Goal: Answer question/provide support

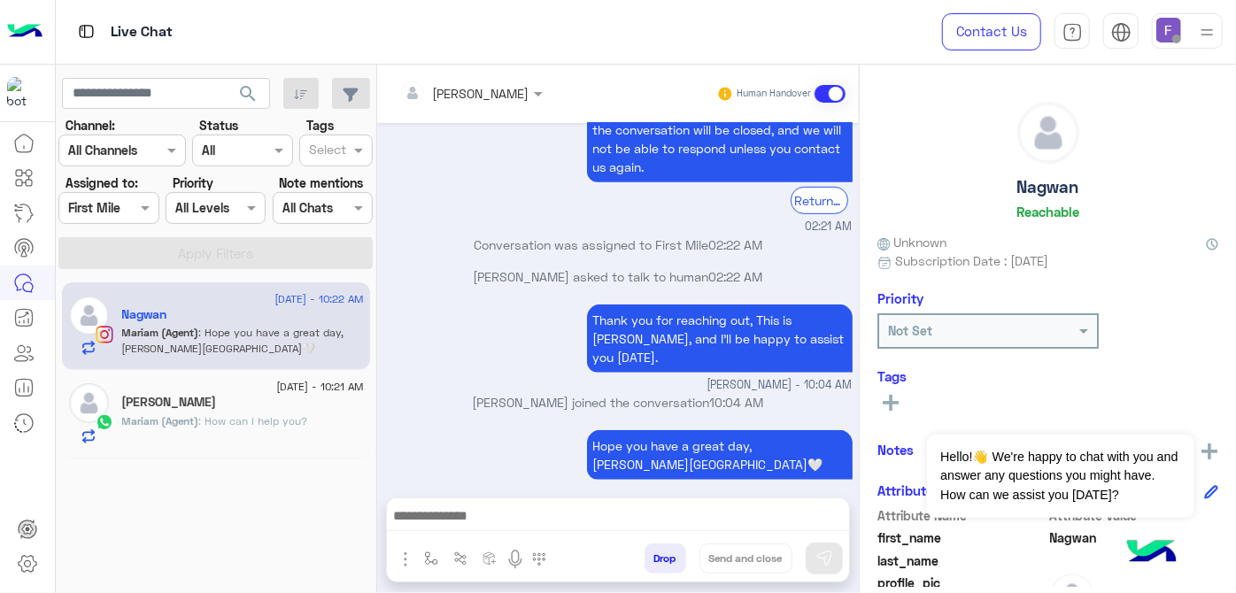
click at [1163, 42] on img at bounding box center [1168, 30] width 25 height 25
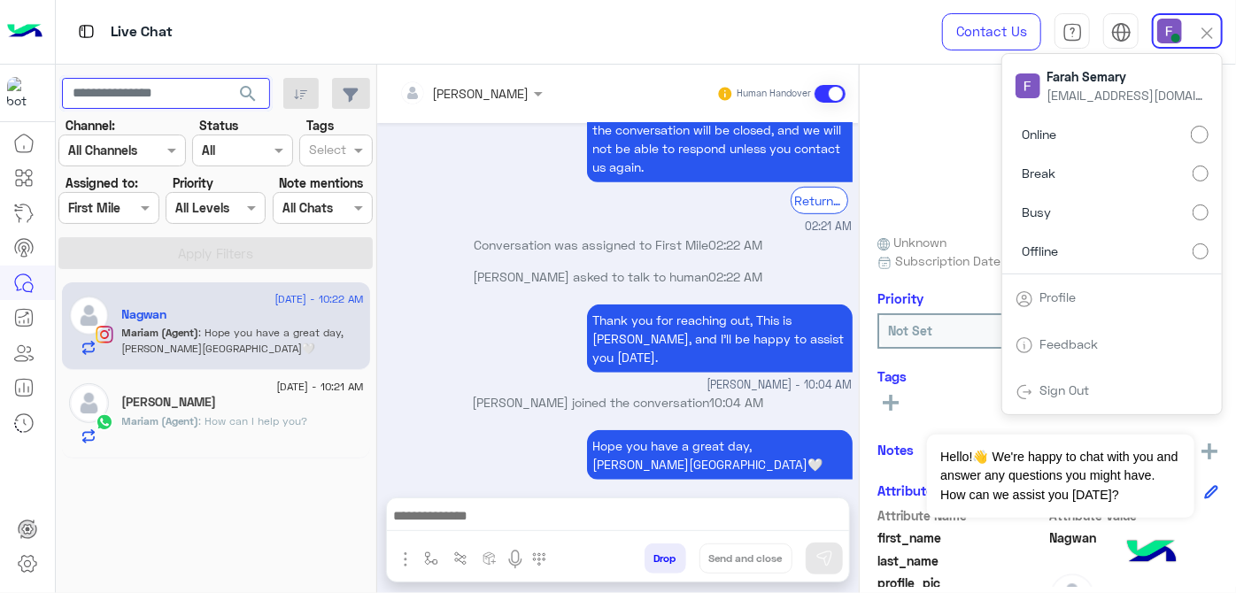
click at [100, 90] on input "text" at bounding box center [166, 94] width 208 height 32
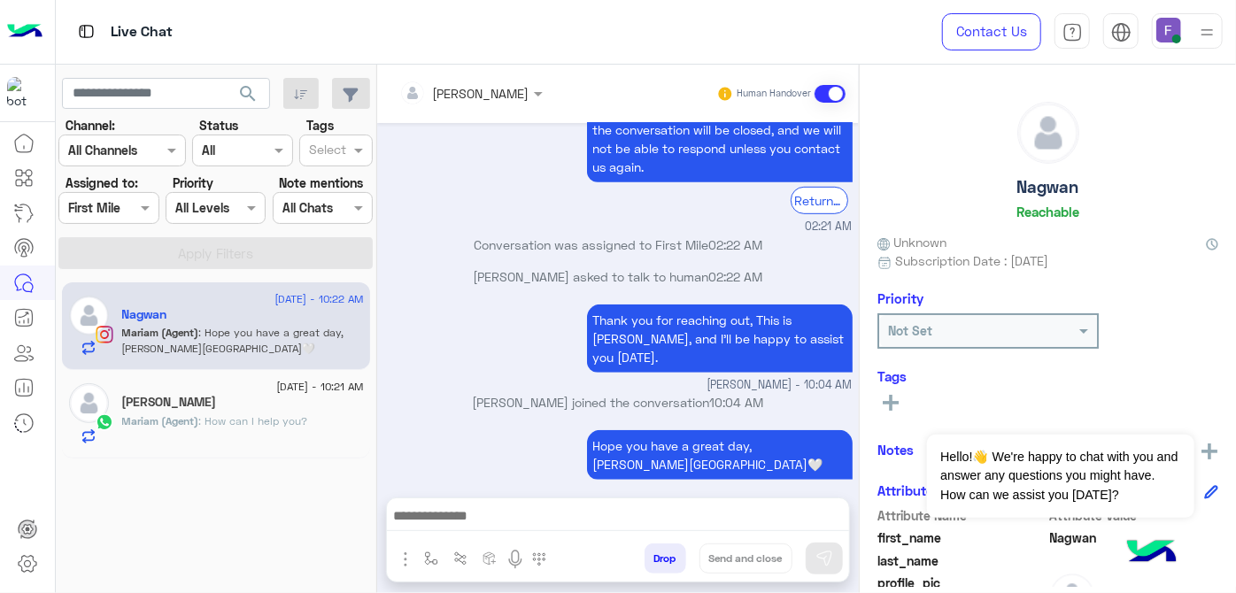
drag, startPoint x: 93, startPoint y: 225, endPoint x: 81, endPoint y: 204, distance: 24.6
click at [81, 204] on section "Channel: Channel All Channels Status Channel All Tags Select Assigned to: Assig…" at bounding box center [216, 192] width 295 height 153
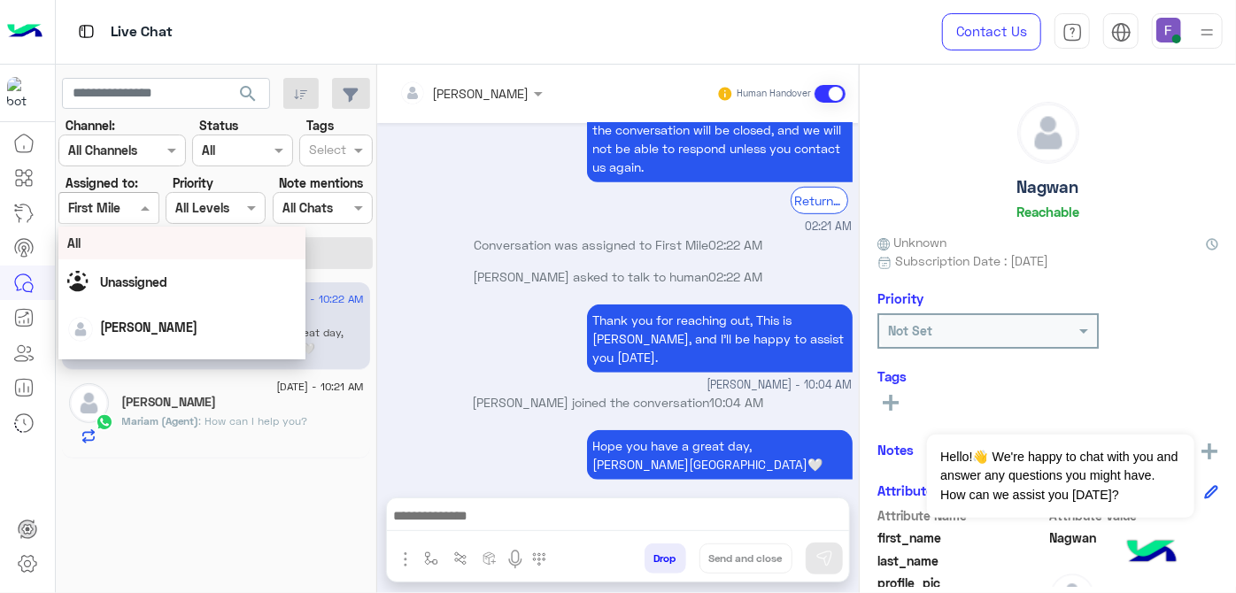
click at [81, 204] on input "text" at bounding box center [88, 208] width 41 height 19
click at [102, 255] on div "All" at bounding box center [182, 243] width 248 height 33
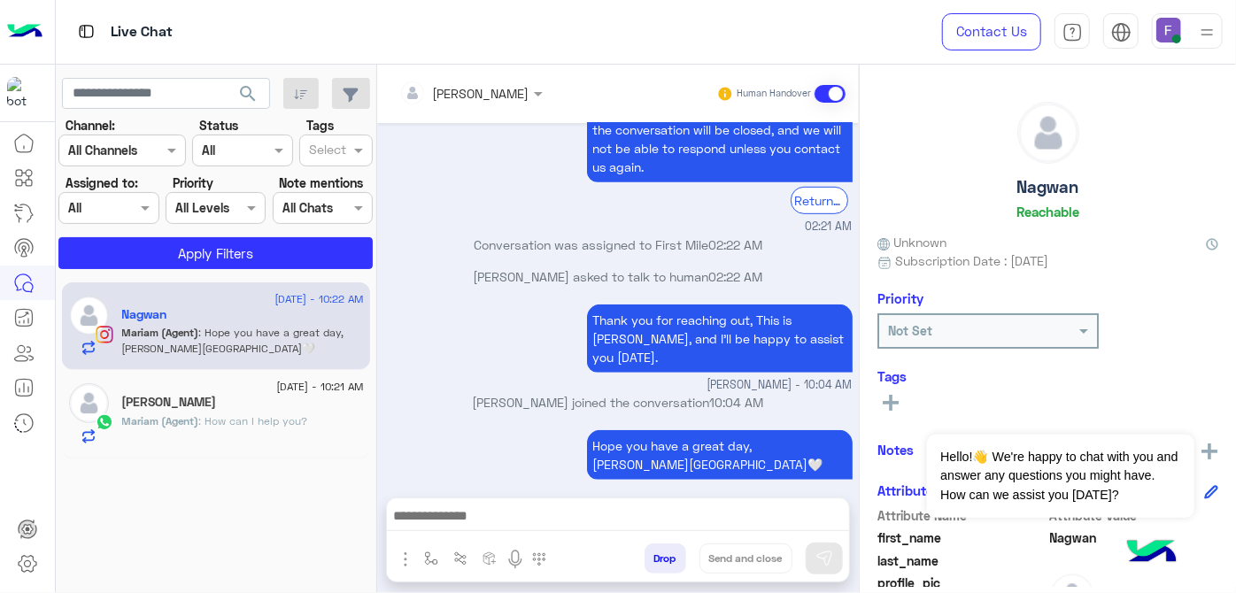
drag, startPoint x: 180, startPoint y: 75, endPoint x: 181, endPoint y: 90, distance: 15.2
click at [181, 90] on app-inbox-users-filters "search Channel: Channel All Channels Status Channel All Tags Select Assigned to…" at bounding box center [216, 171] width 321 height 212
click at [181, 90] on input "text" at bounding box center [166, 94] width 208 height 32
paste input "**********"
type input "**********"
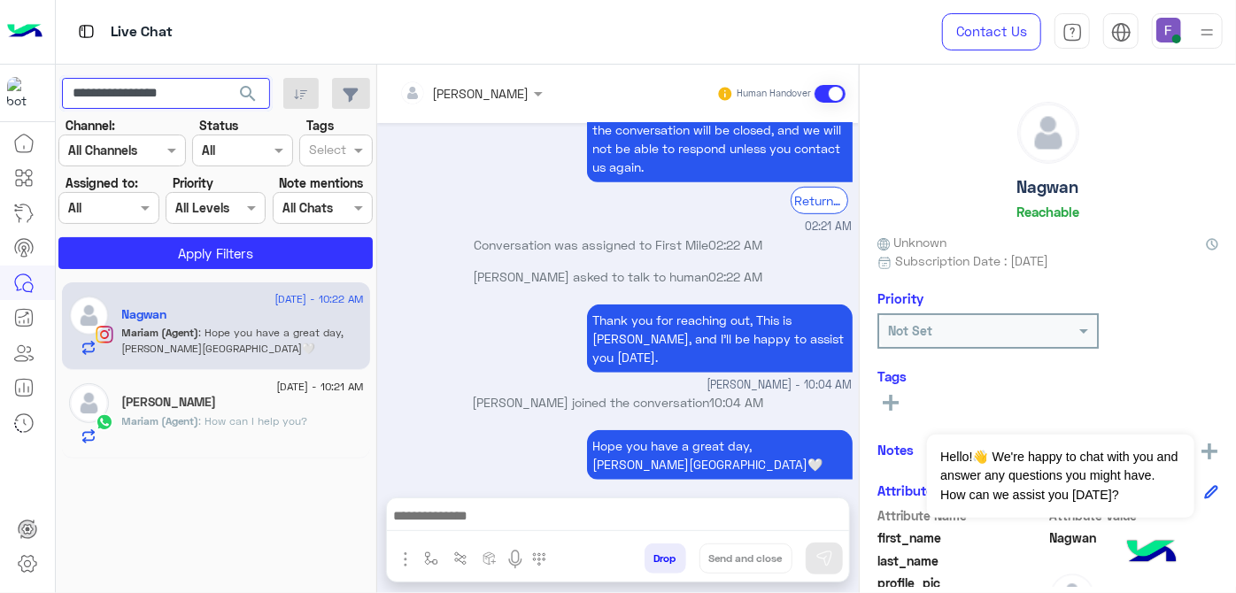
click at [227, 78] on button "search" at bounding box center [248, 97] width 43 height 38
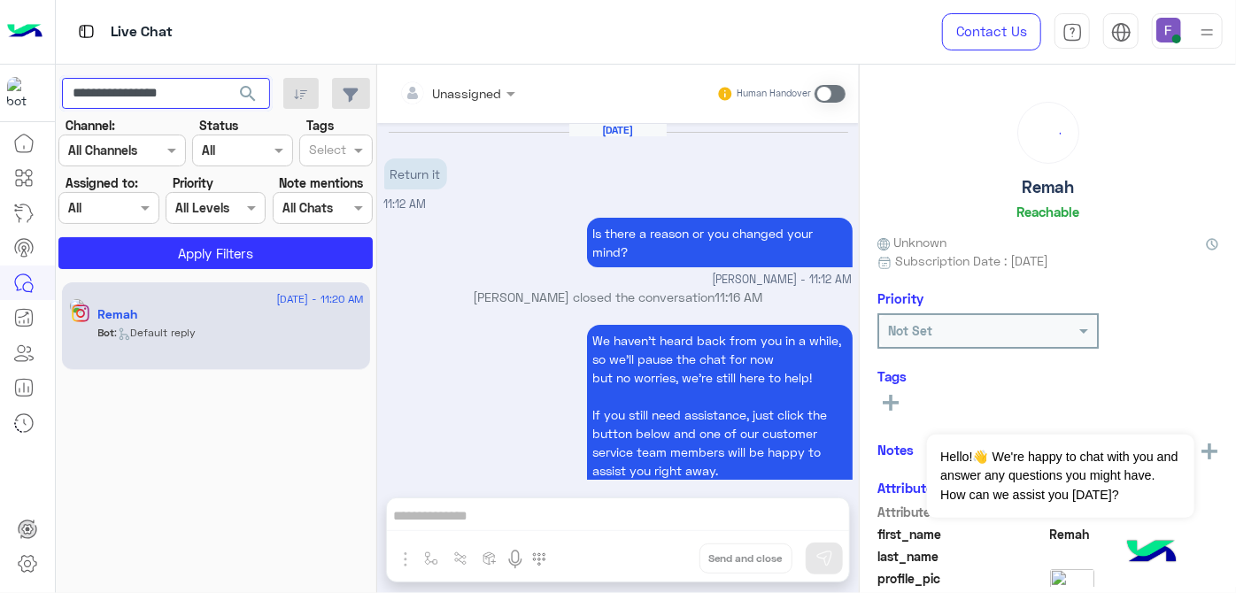
scroll to position [858, 0]
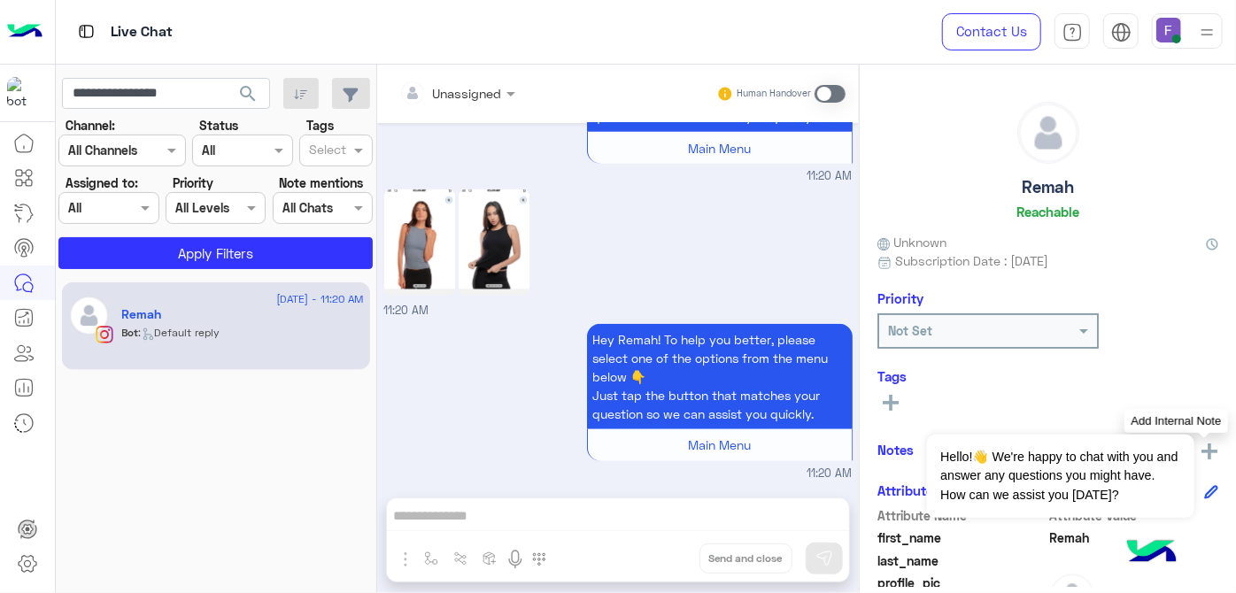
click at [1201, 444] on img at bounding box center [1209, 452] width 16 height 16
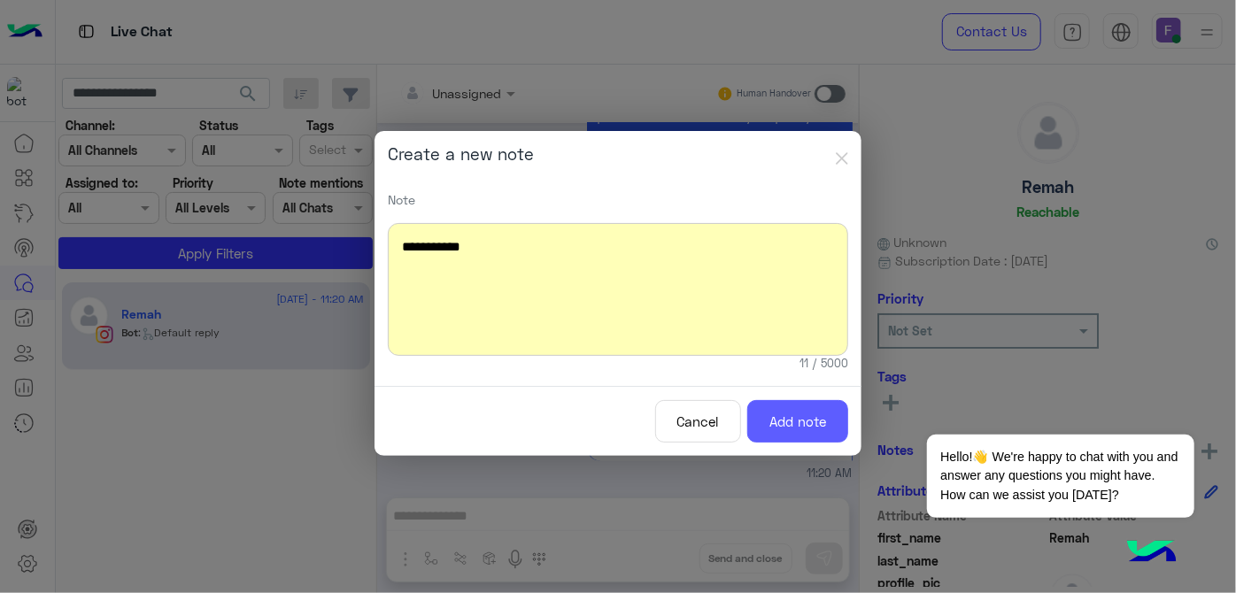
click at [782, 439] on div "Cancel Add note" at bounding box center [617, 421] width 487 height 71
click at [782, 439] on button "Add note" at bounding box center [797, 421] width 101 height 43
